Goal: Check status: Check status

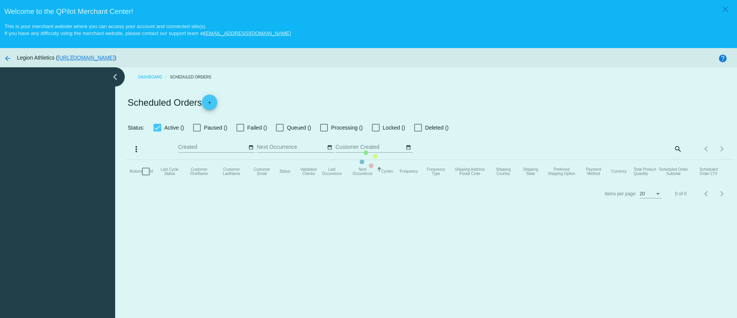
checkbox input "true"
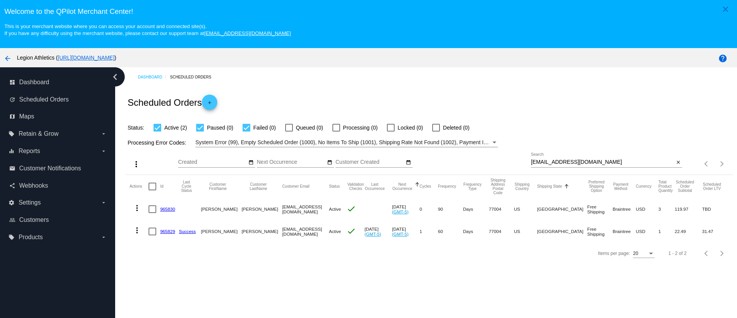
click at [573, 163] on input "[EMAIL_ADDRESS][DOMAIN_NAME]" at bounding box center [602, 162] width 143 height 6
paste input "domingue86"
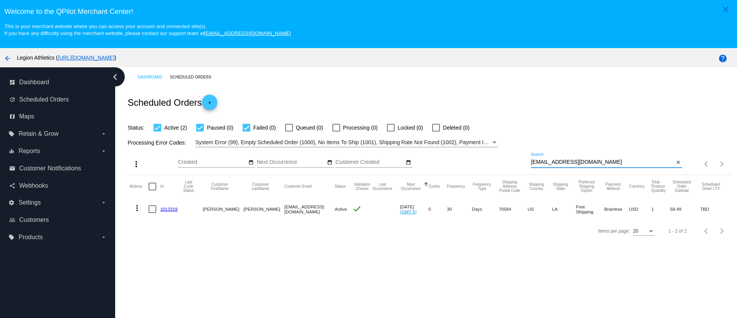
type input "[EMAIL_ADDRESS][DOMAIN_NAME]"
click at [168, 203] on mat-cell "1013319" at bounding box center [170, 209] width 21 height 22
click at [172, 208] on link "1013319" at bounding box center [168, 208] width 17 height 5
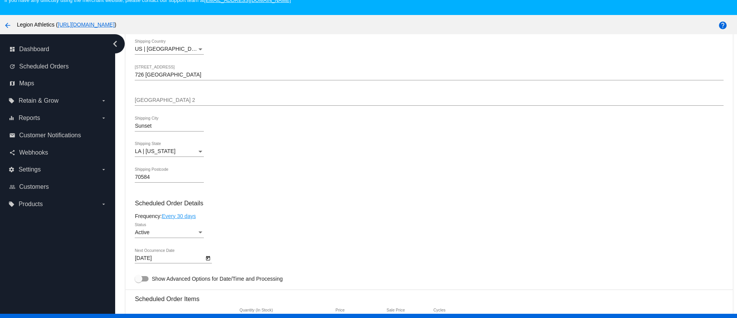
scroll to position [48, 0]
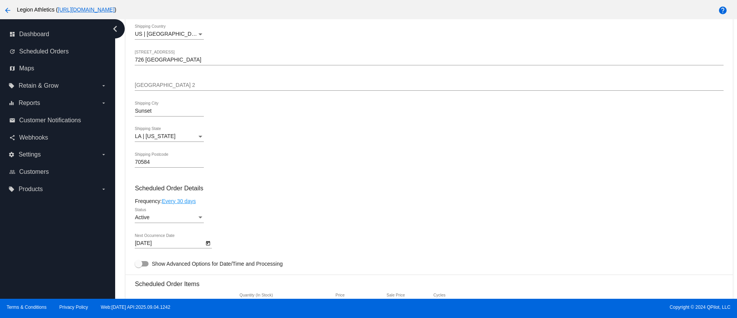
click at [288, 150] on div "[PERSON_NAME] Shipping First Name [PERSON_NAME] Shipping Last Name [GEOGRAPHIC_…" at bounding box center [429, 74] width 589 height 208
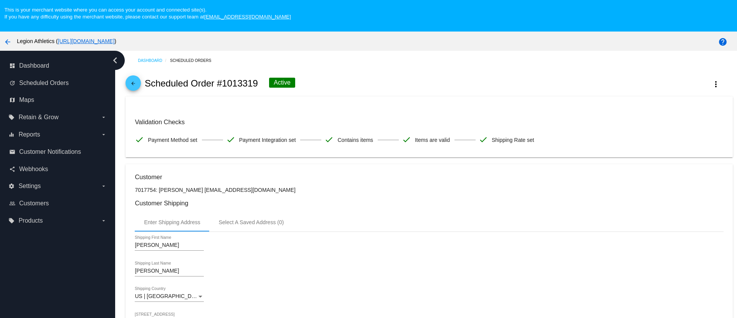
scroll to position [0, 0]
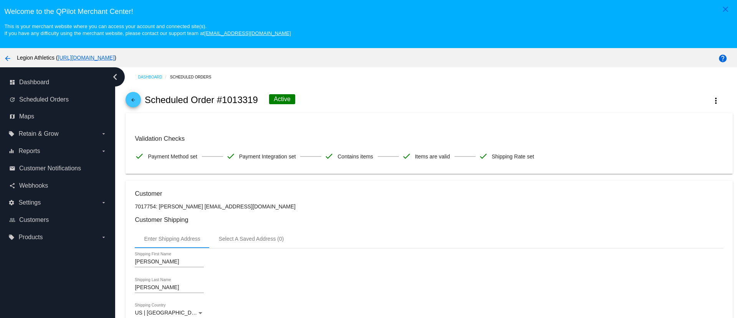
click at [127, 100] on link "arrow_back" at bounding box center [133, 99] width 15 height 15
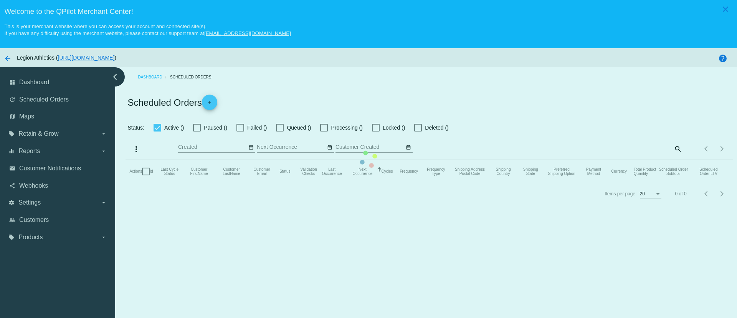
checkbox input "true"
